Goal: Share content: Share content

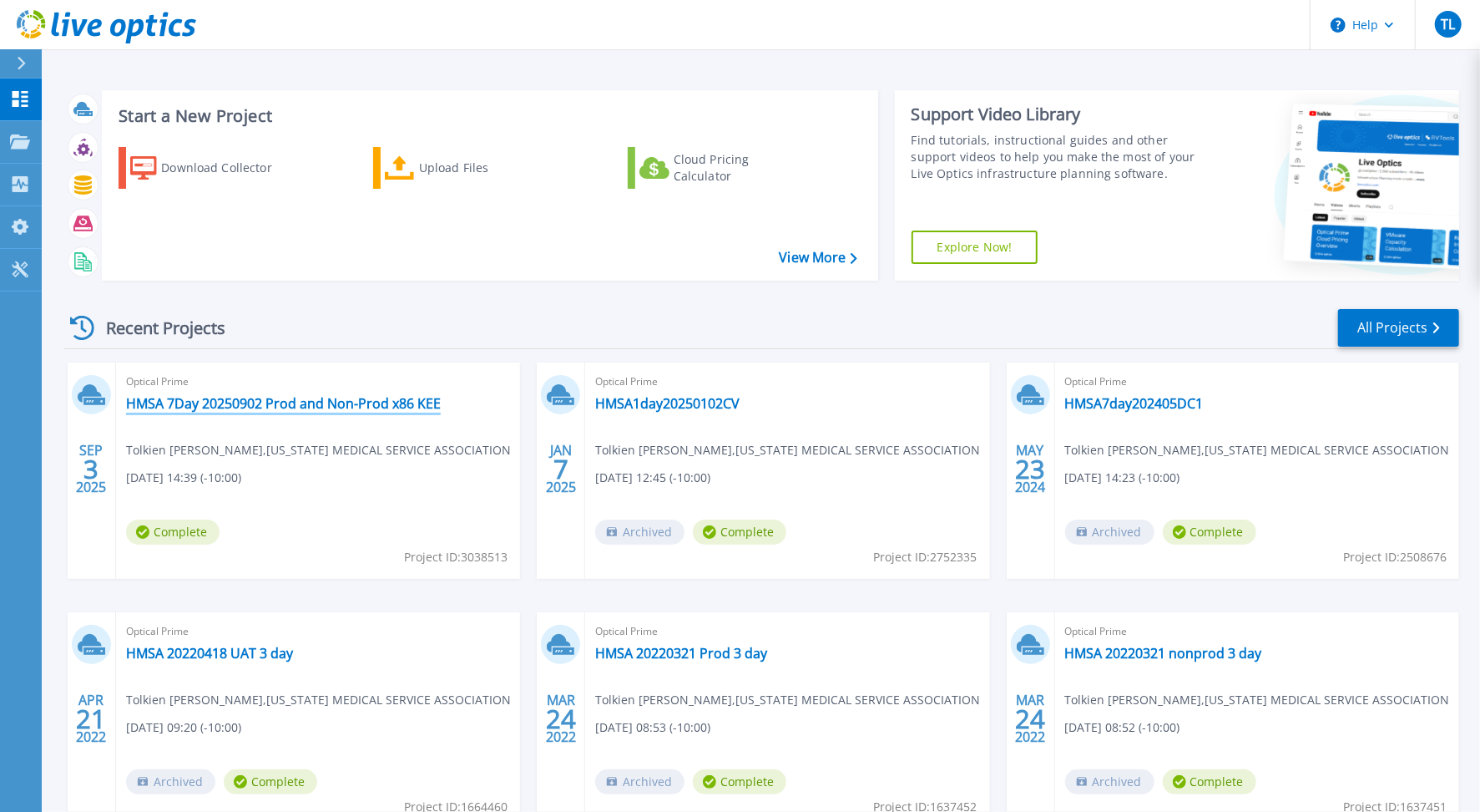
click at [354, 408] on link "HMSA 7Day 20250902 Prod and Non-Prod x86 KEE" at bounding box center [282, 403] width 314 height 17
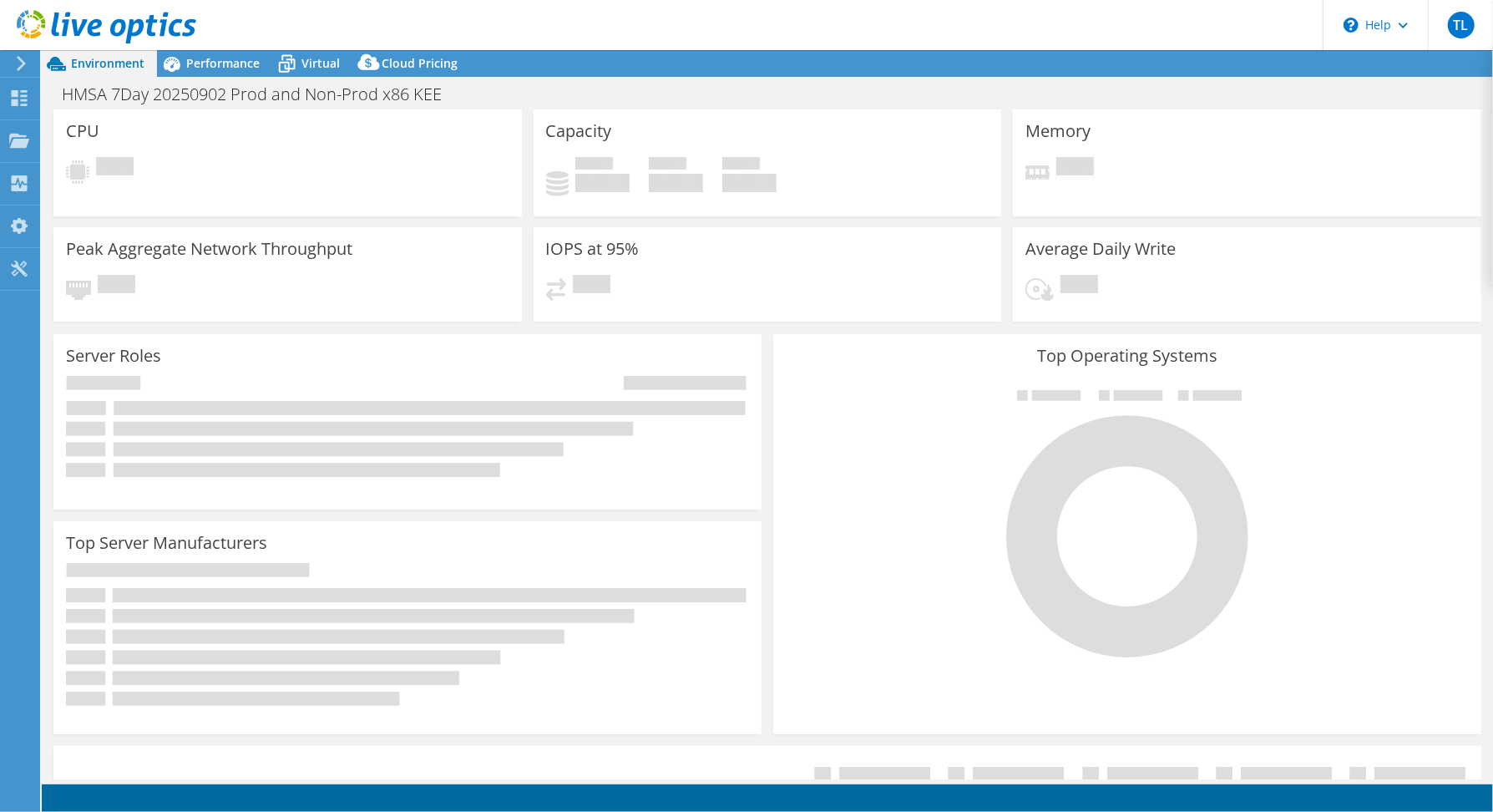
select select "USWest"
select select "USD"
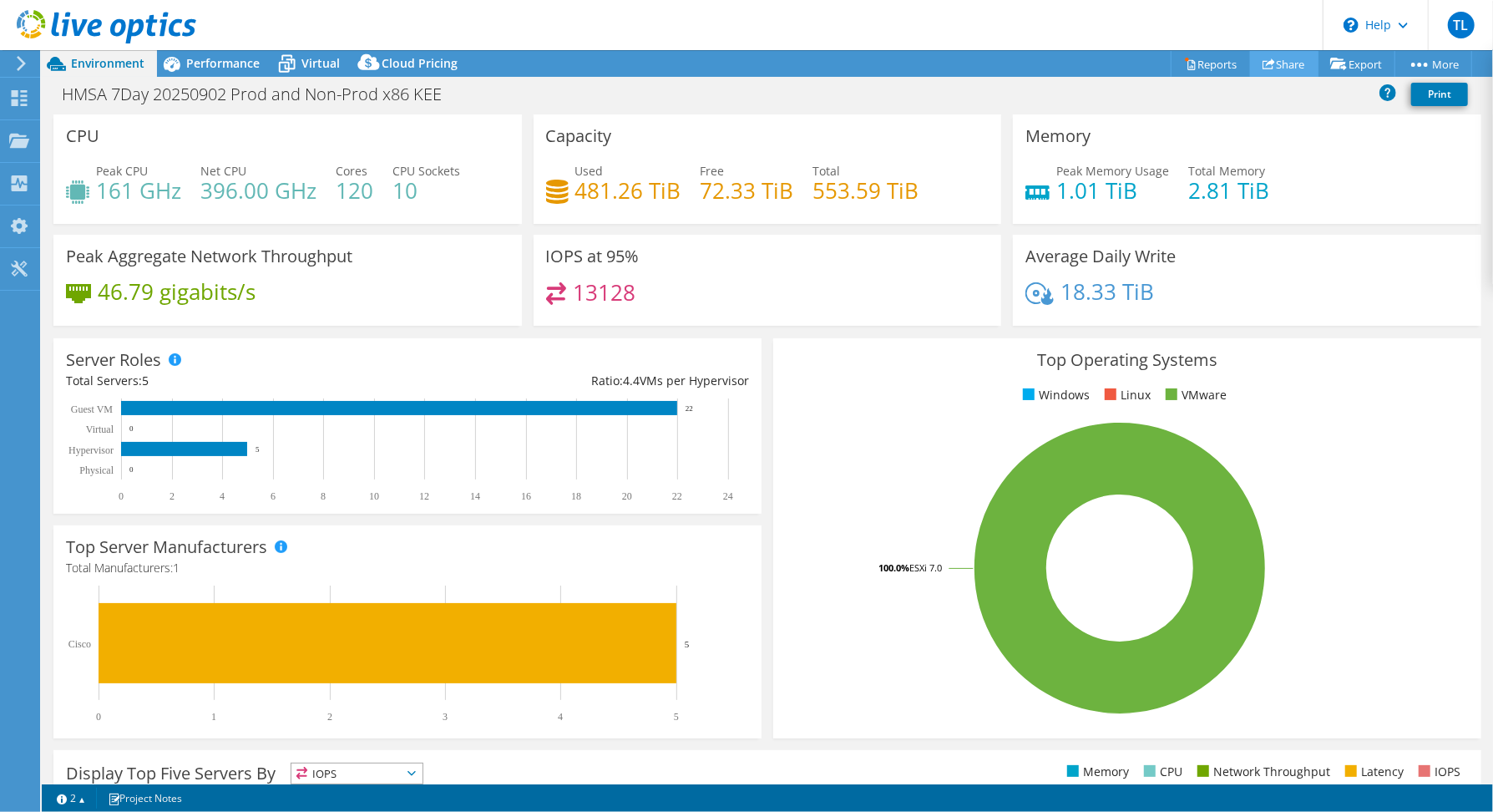
click at [1266, 71] on link "Share" at bounding box center [1285, 63] width 68 height 26
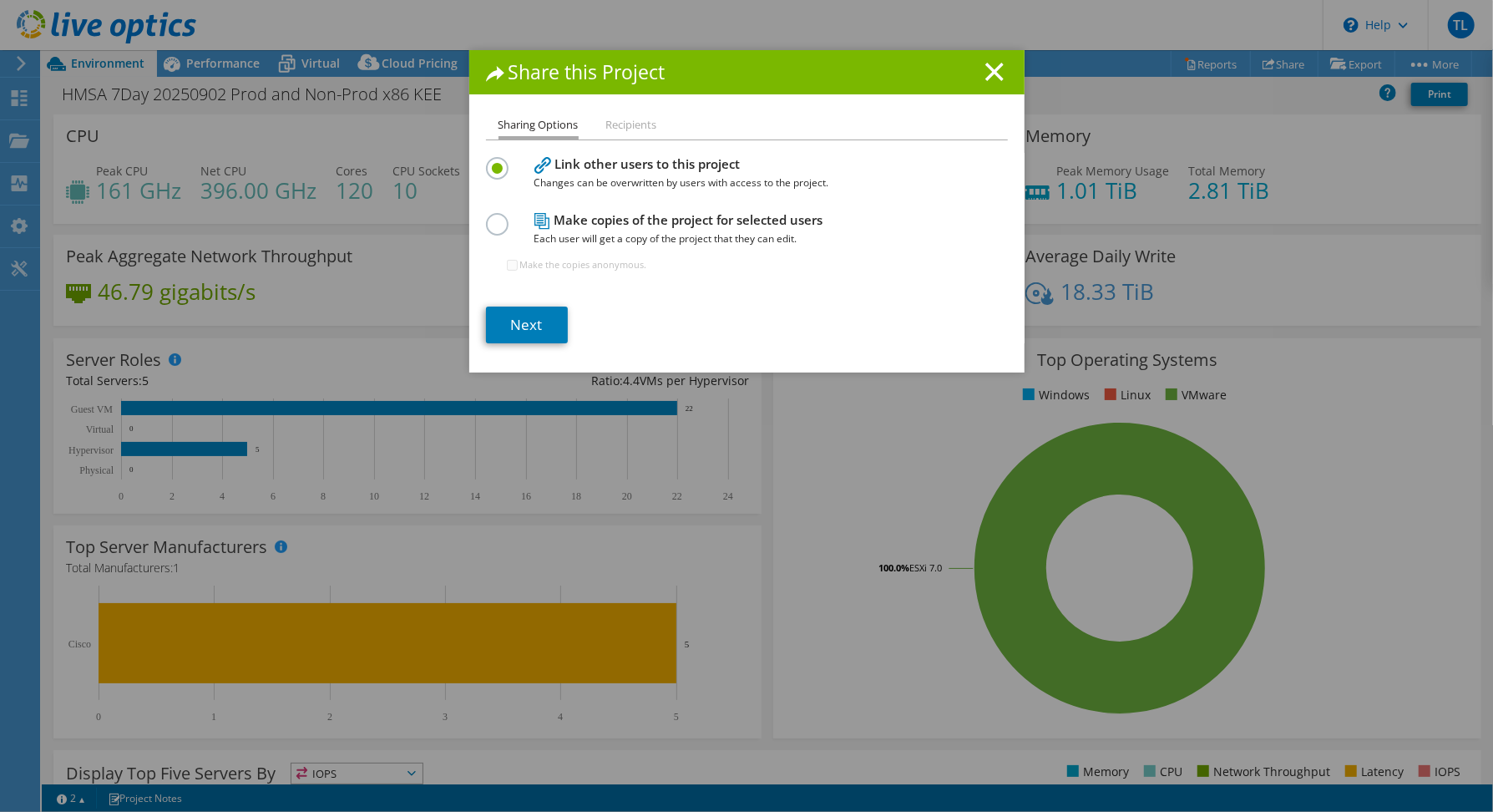
click at [630, 126] on li "Recipients" at bounding box center [632, 125] width 51 height 20
click at [634, 127] on li "Recipients" at bounding box center [632, 125] width 51 height 20
click at [531, 316] on link "Next" at bounding box center [527, 325] width 82 height 37
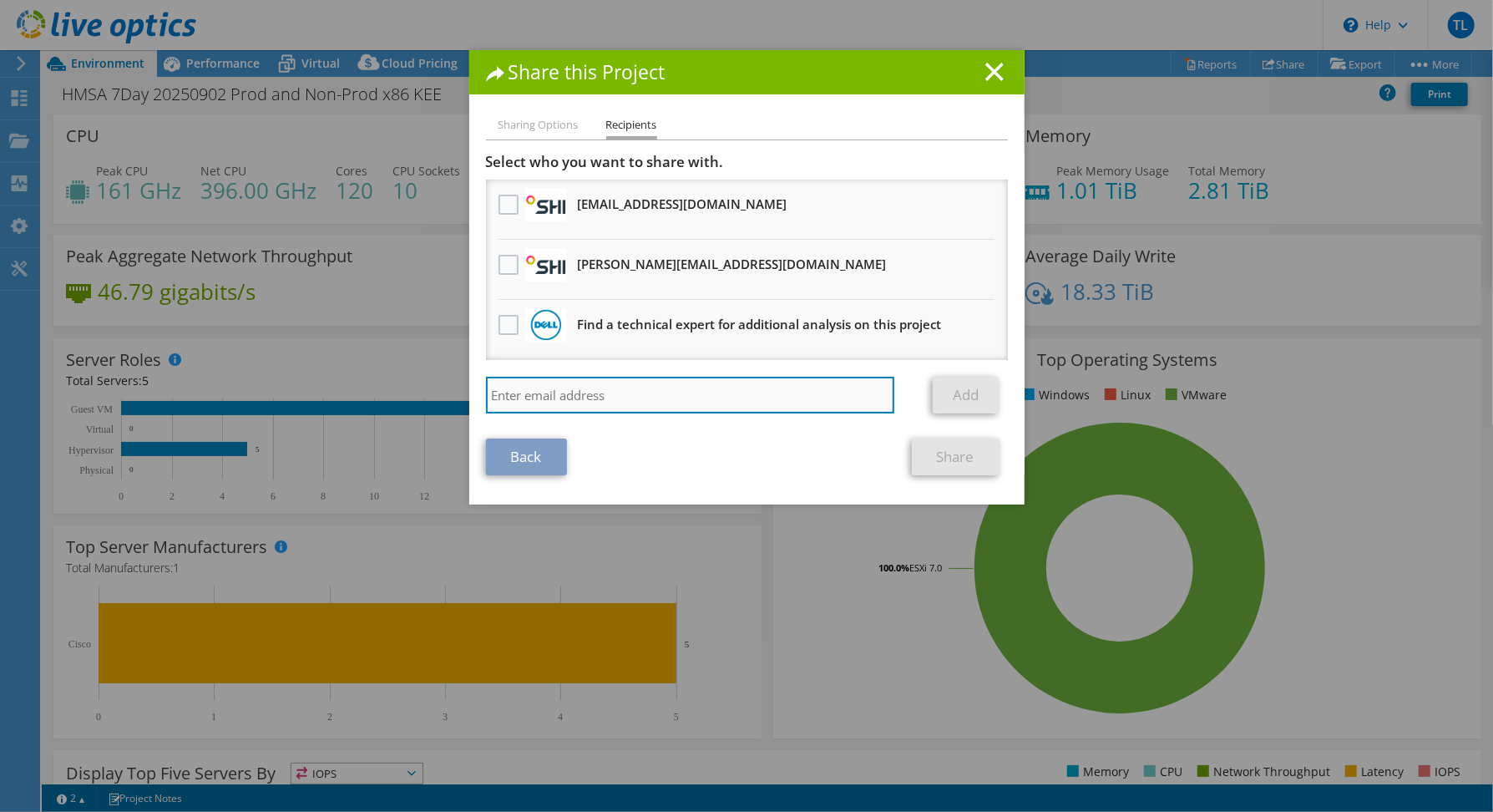
click at [569, 402] on input "search" at bounding box center [691, 395] width 409 height 37
paste input "mailto:toby.sanluis@wwt.com"
type input "toby.sanluis@wwt.com"
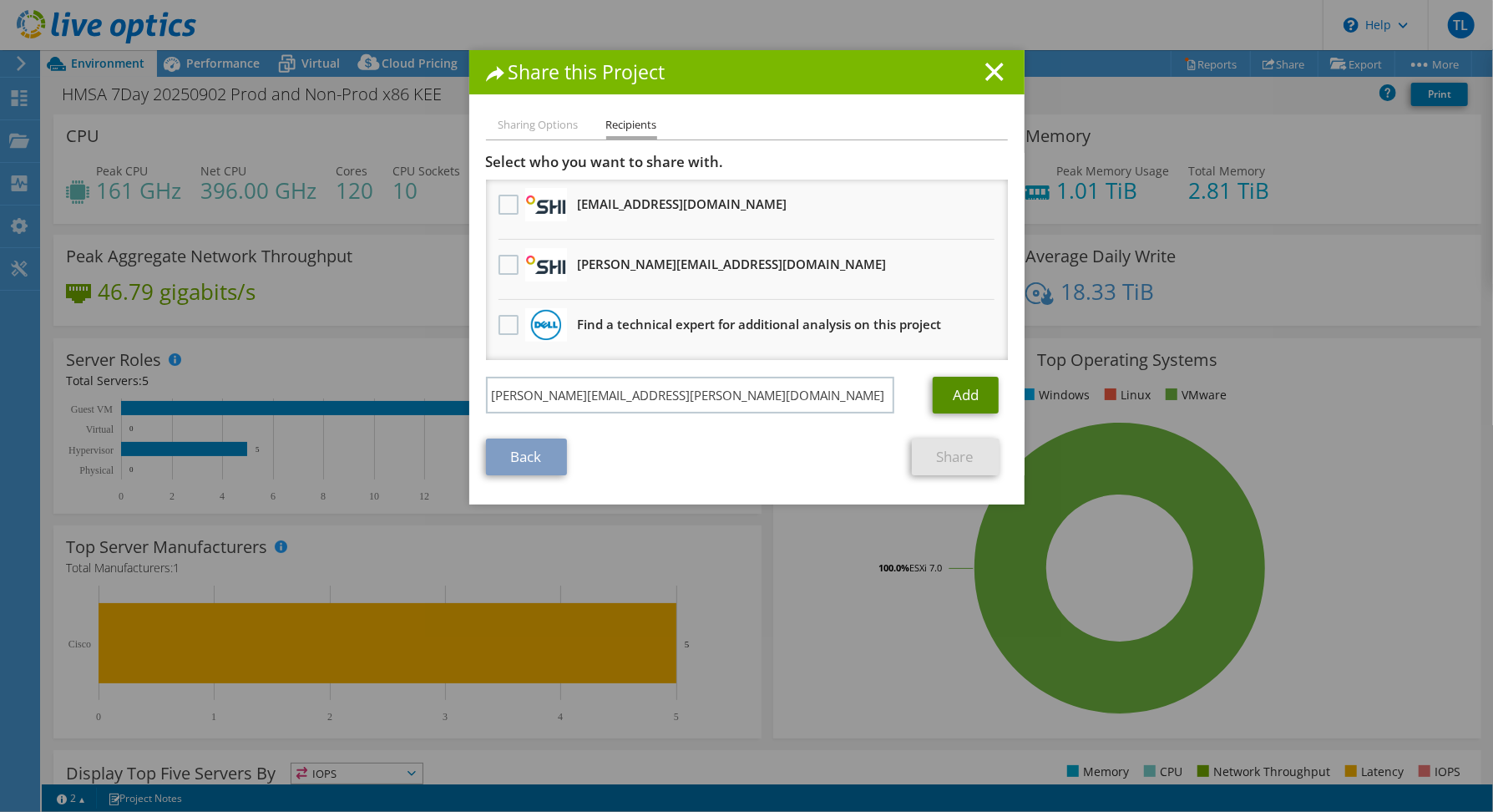
click at [957, 399] on link "Add" at bounding box center [966, 395] width 66 height 37
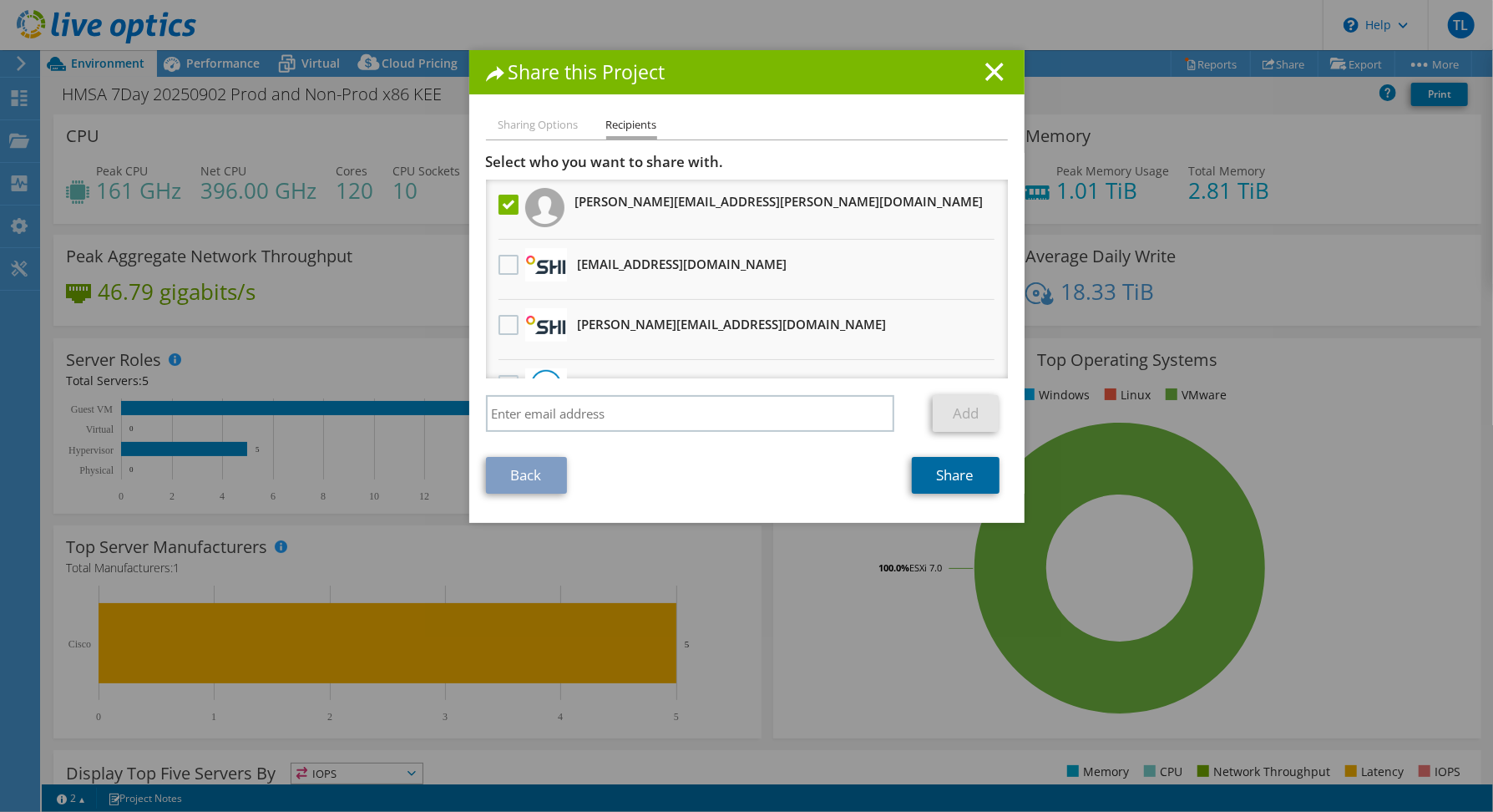
click at [941, 474] on link "Share" at bounding box center [955, 475] width 88 height 37
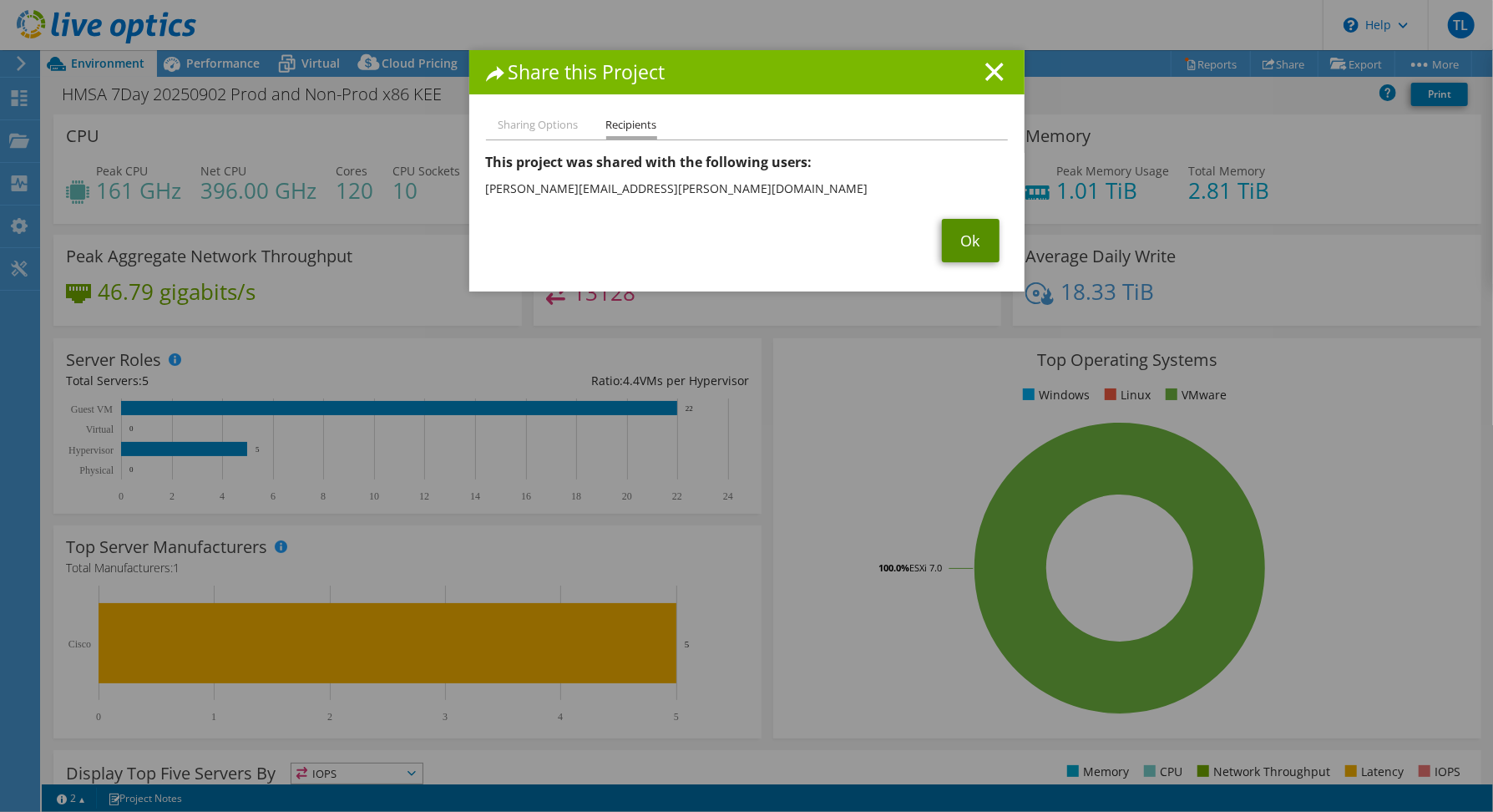
click at [977, 248] on link "Ok" at bounding box center [970, 240] width 57 height 44
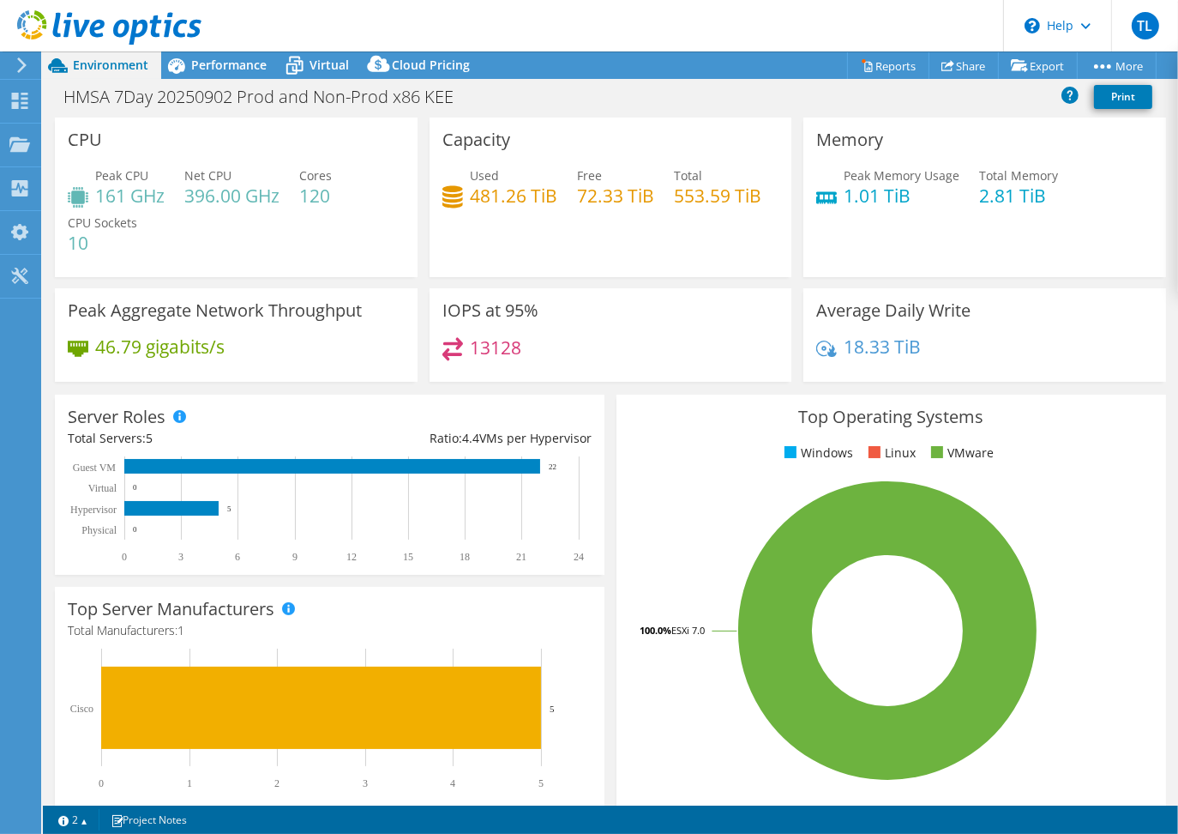
click at [553, 21] on header "TL End User Tolkien Leung tolkien_leung@hmsa.com HAWAII MEDICAL SERVICE ASSOCIA…" at bounding box center [589, 25] width 1178 height 51
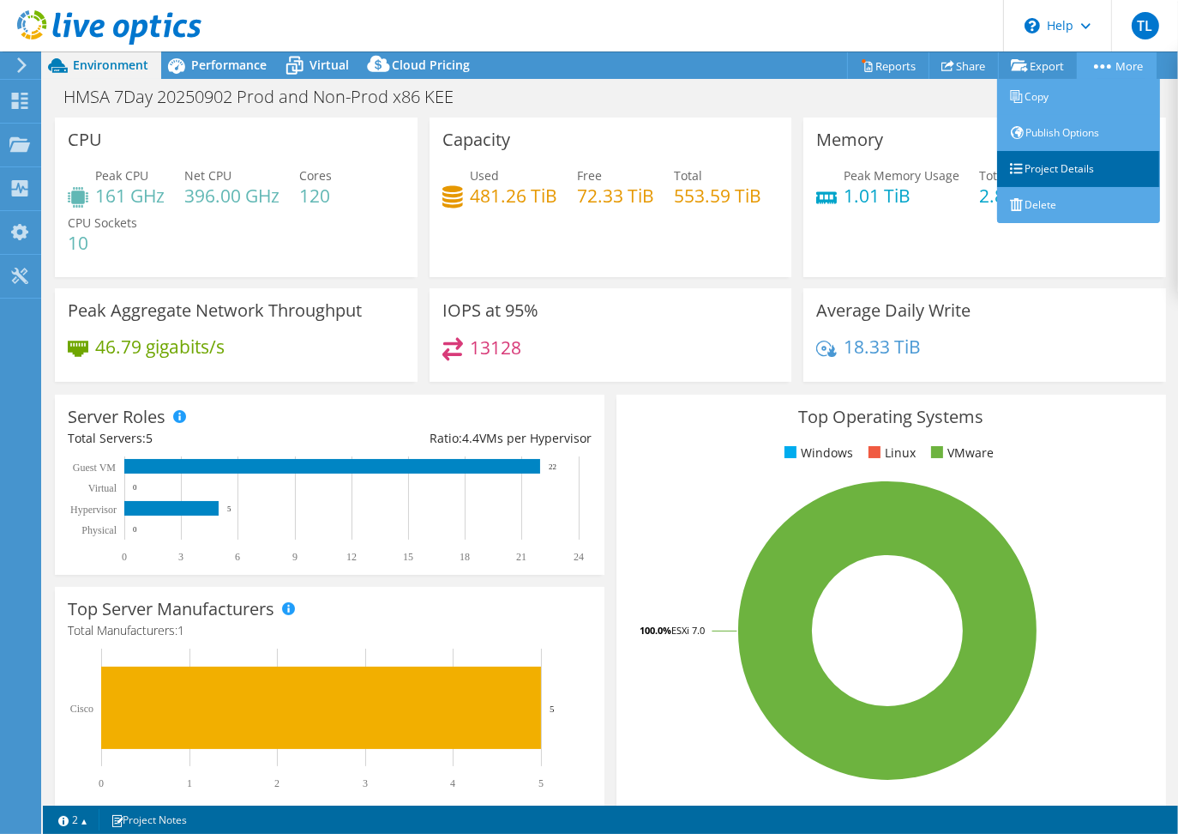
click at [1058, 172] on link "Project Details" at bounding box center [1078, 169] width 163 height 36
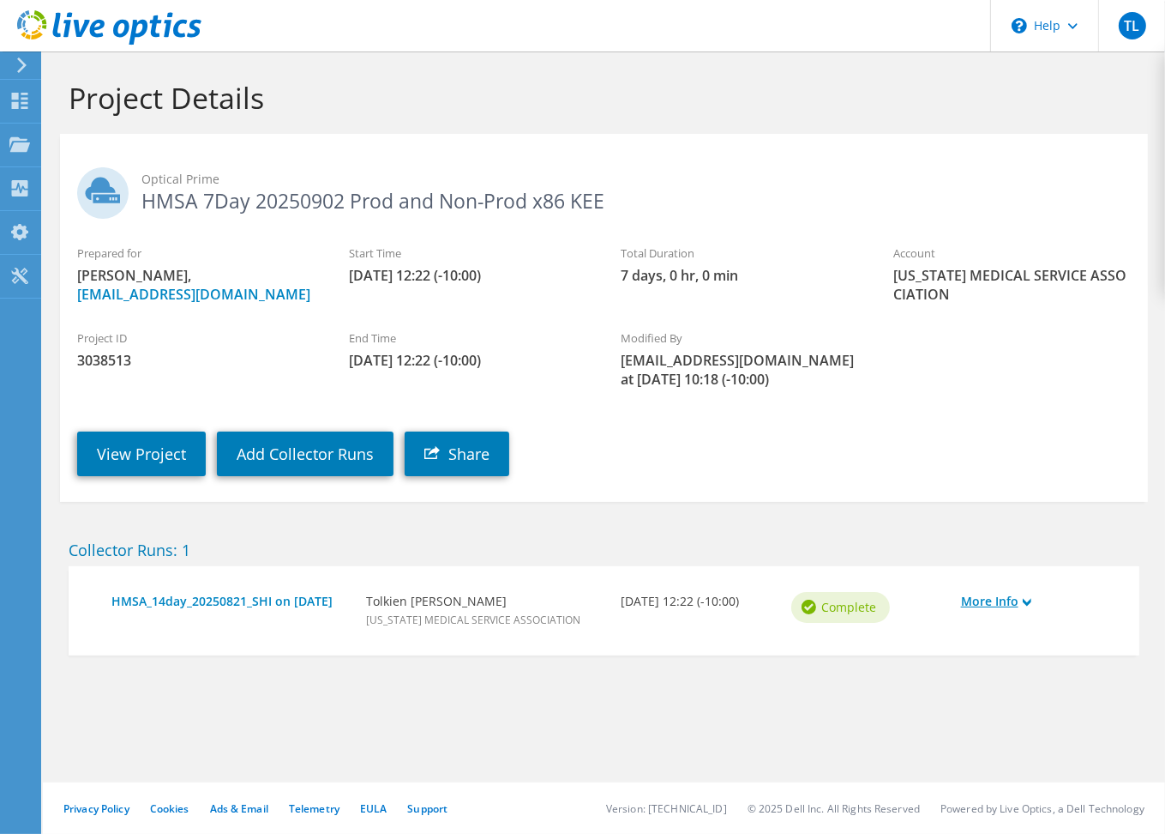
click at [1032, 598] on icon at bounding box center [1027, 602] width 9 height 9
